Goal: Task Accomplishment & Management: Use online tool/utility

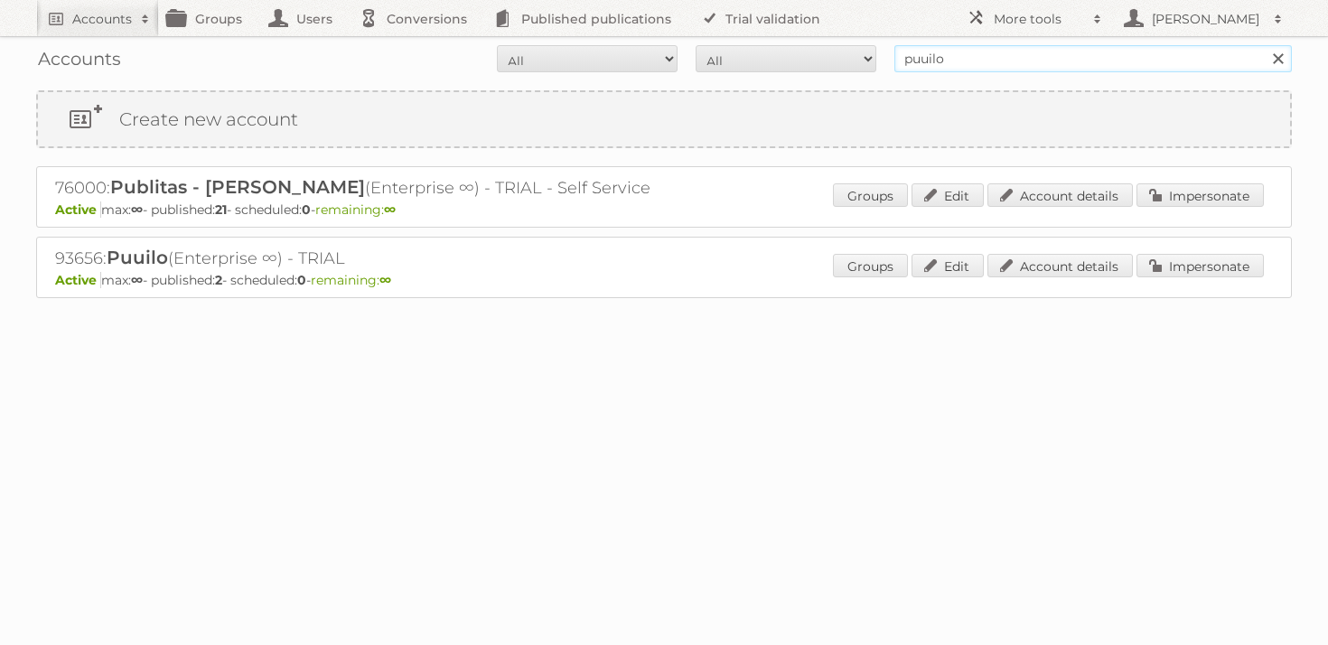
click at [968, 55] on input "puuilo" at bounding box center [1094, 58] width 398 height 27
type input "maxroy"
click at [1264, 45] on input "Search" at bounding box center [1277, 58] width 27 height 27
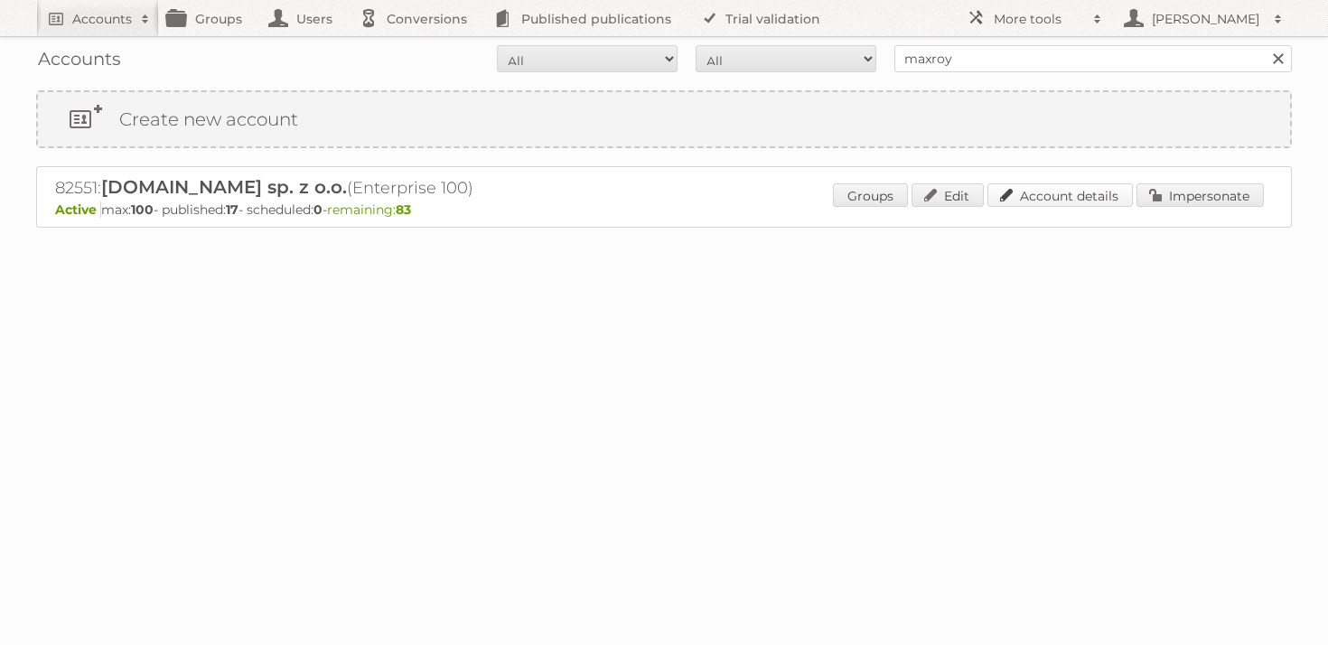
click at [1035, 200] on link "Account details" at bounding box center [1060, 194] width 145 height 23
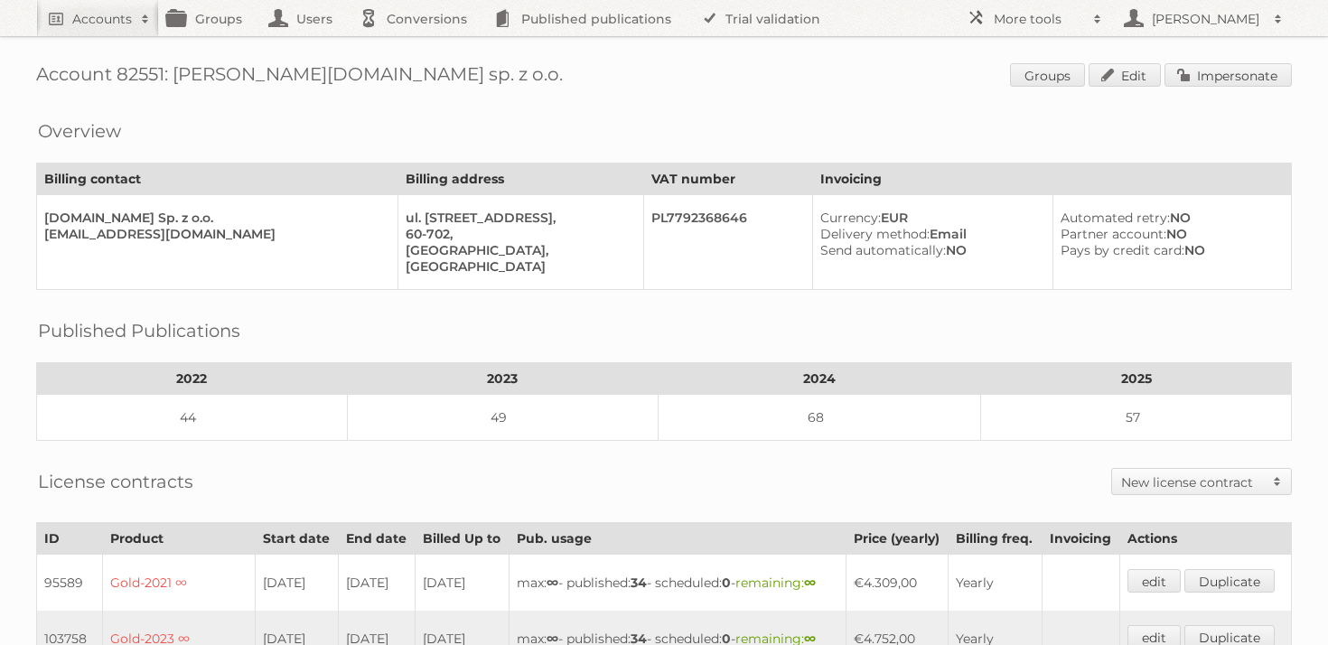
click at [483, 92] on div "Account 82551: MaxROY.agency sp. z o.o. Groups Edit Impersonate Overview Billin…" at bounding box center [664, 635] width 1328 height 1270
click at [620, 132] on div "Overview Billing contact Billing address VAT number Invoicing MaxROY.agency Sp.…" at bounding box center [664, 199] width 1256 height 182
click at [1187, 86] on link "Impersonate" at bounding box center [1228, 74] width 127 height 23
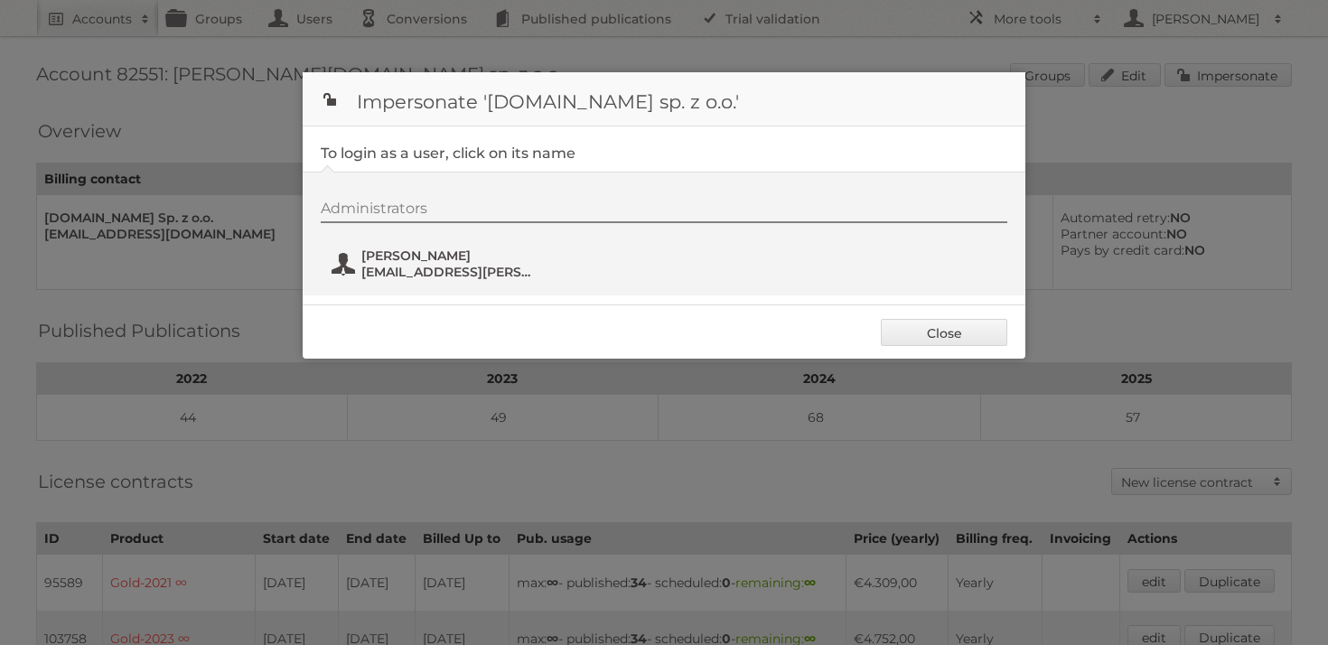
click at [427, 262] on span "Bartosz Berliński" at bounding box center [448, 256] width 175 height 16
